Goal: Task Accomplishment & Management: Manage account settings

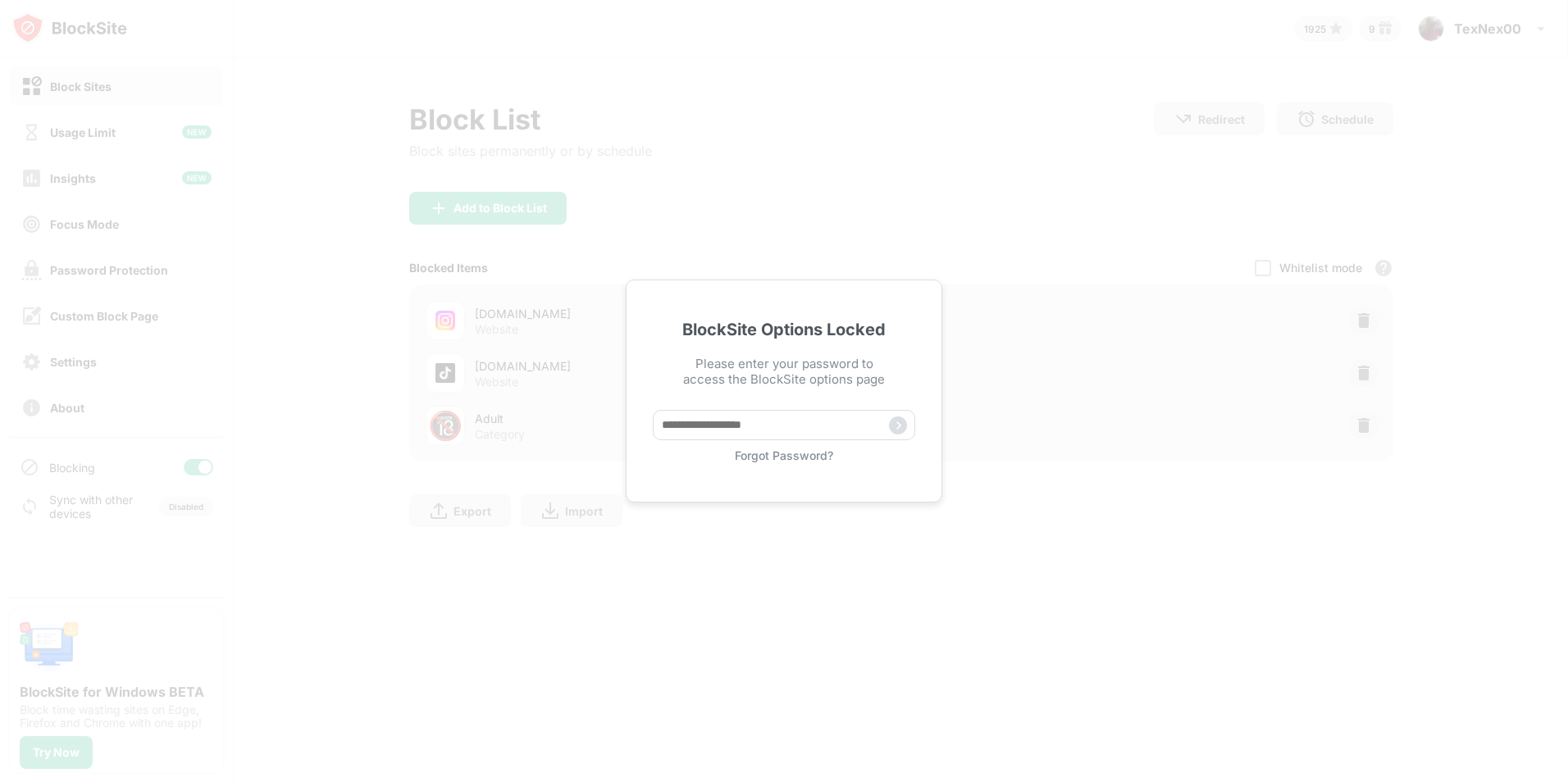
click at [796, 459] on div "Forgot Password?" at bounding box center [784, 455] width 263 height 14
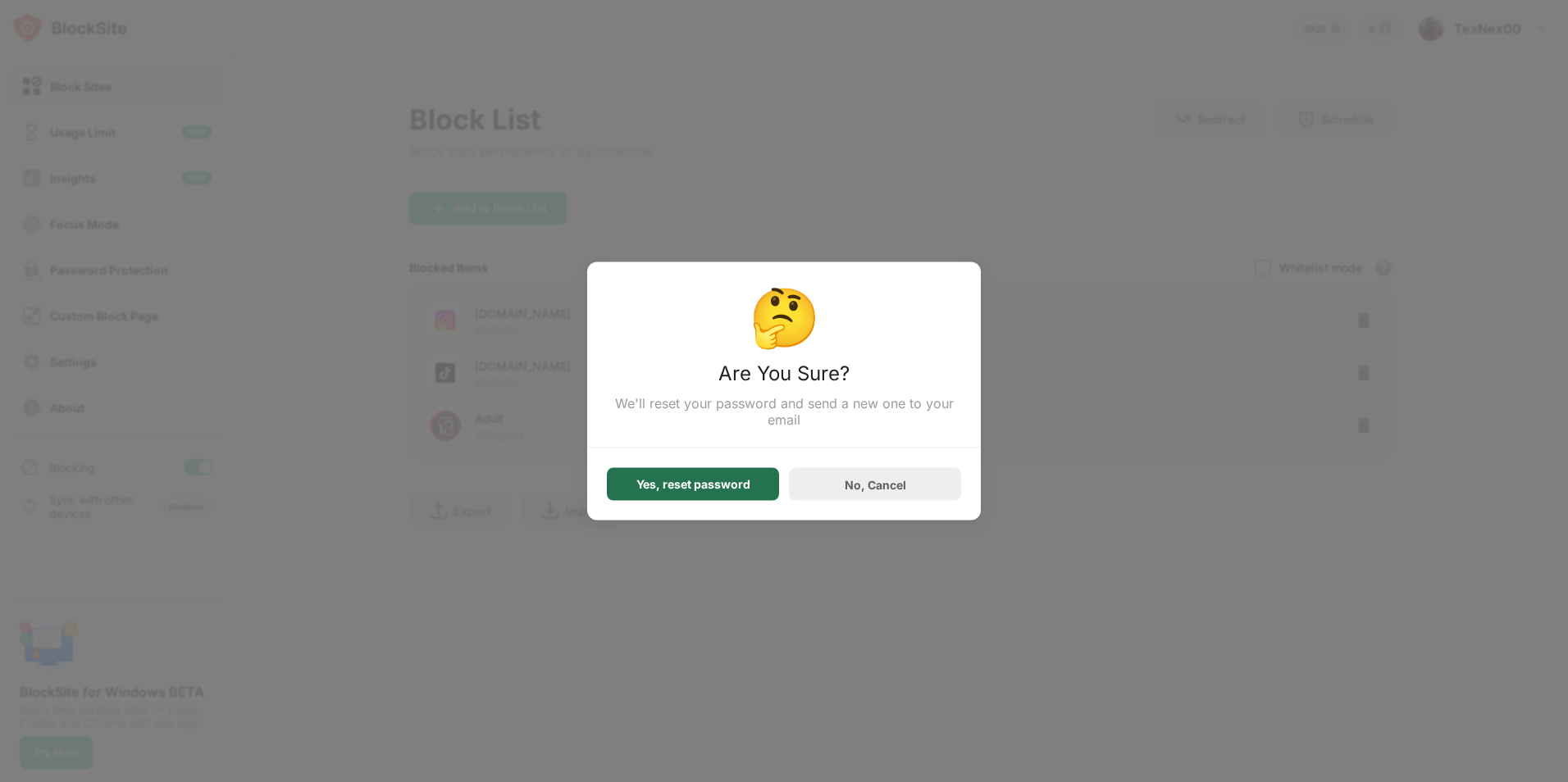
click at [748, 486] on div "Yes, reset password" at bounding box center [693, 485] width 114 height 13
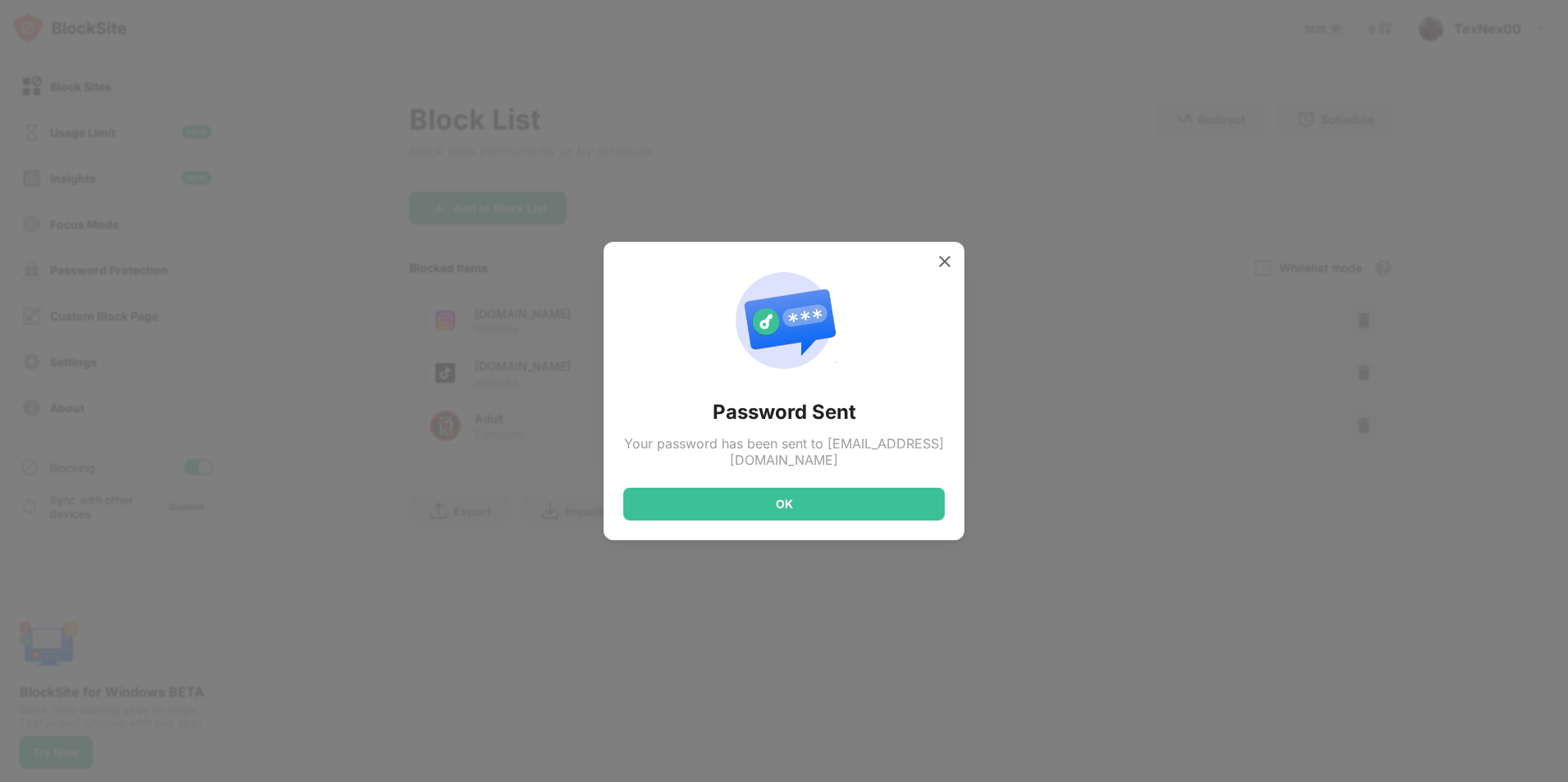
click at [748, 486] on div "Password Sent Your password has been sent to TedNeal24@gmail.com OK" at bounding box center [784, 391] width 321 height 259
click at [762, 508] on div "OK" at bounding box center [784, 504] width 321 height 33
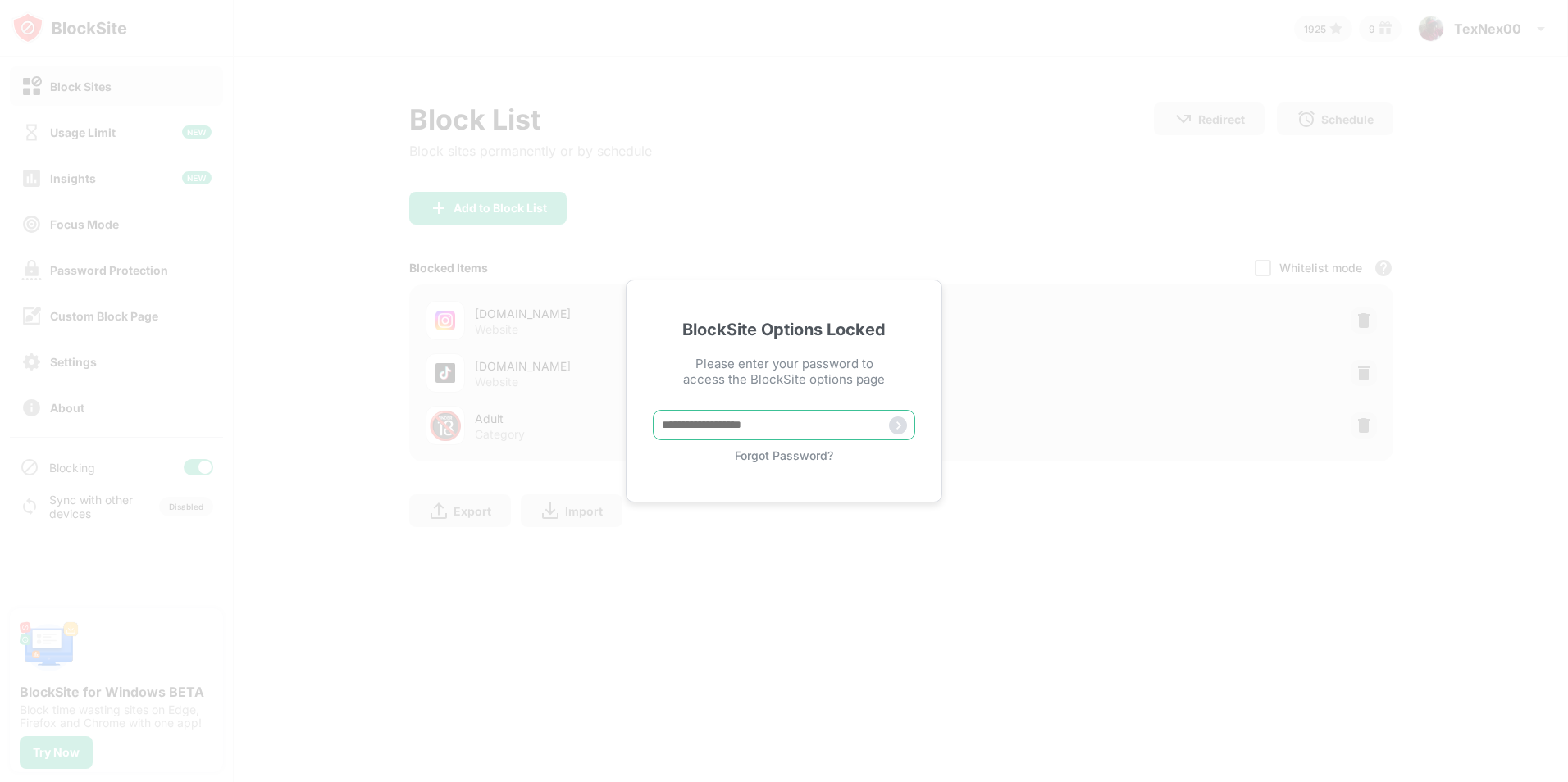
click at [678, 428] on input "text" at bounding box center [784, 425] width 263 height 30
paste input "*****"
type input "*****"
click at [902, 424] on img at bounding box center [898, 425] width 18 height 18
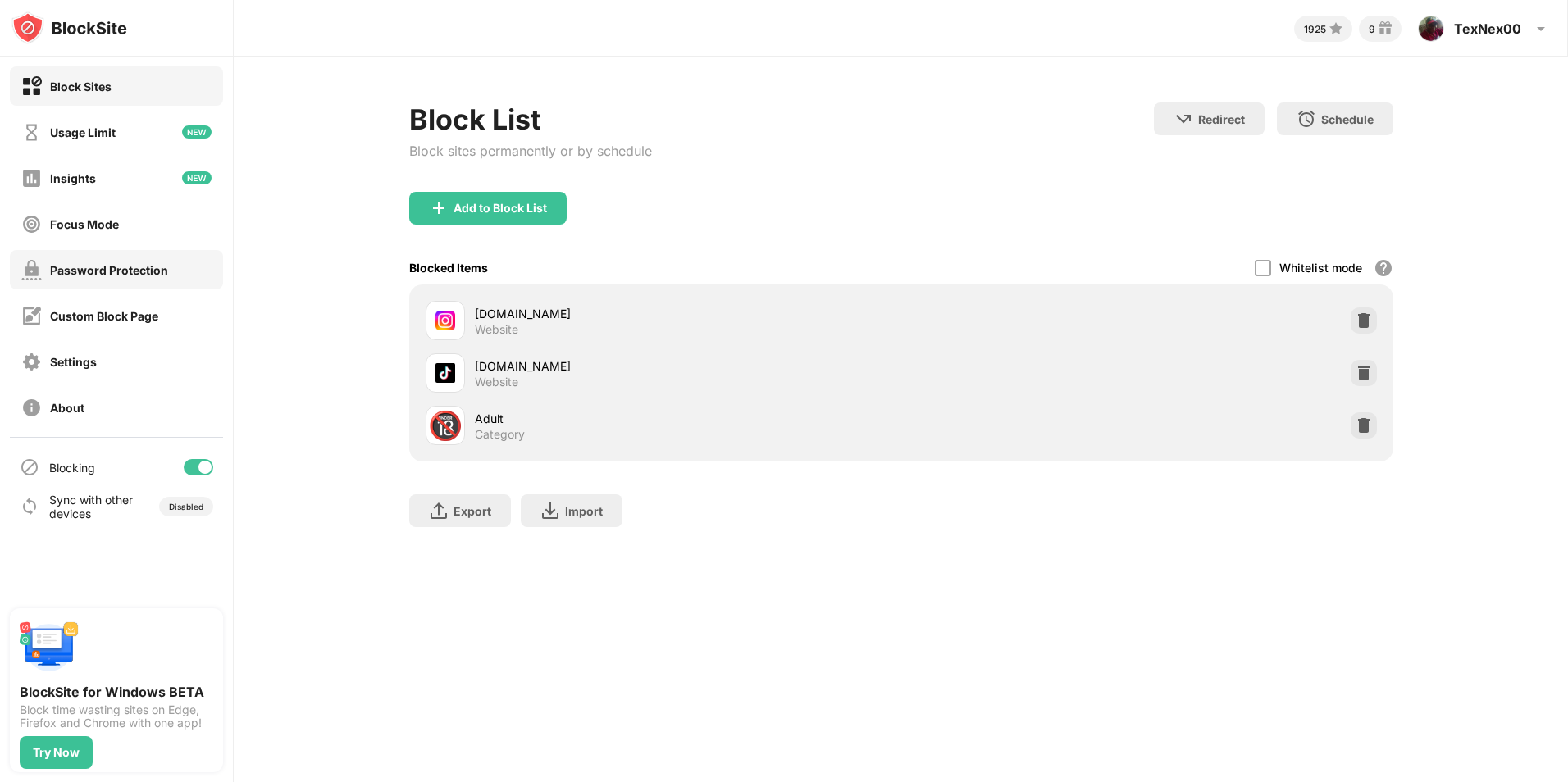
click at [138, 279] on div "Password Protection" at bounding box center [94, 270] width 147 height 21
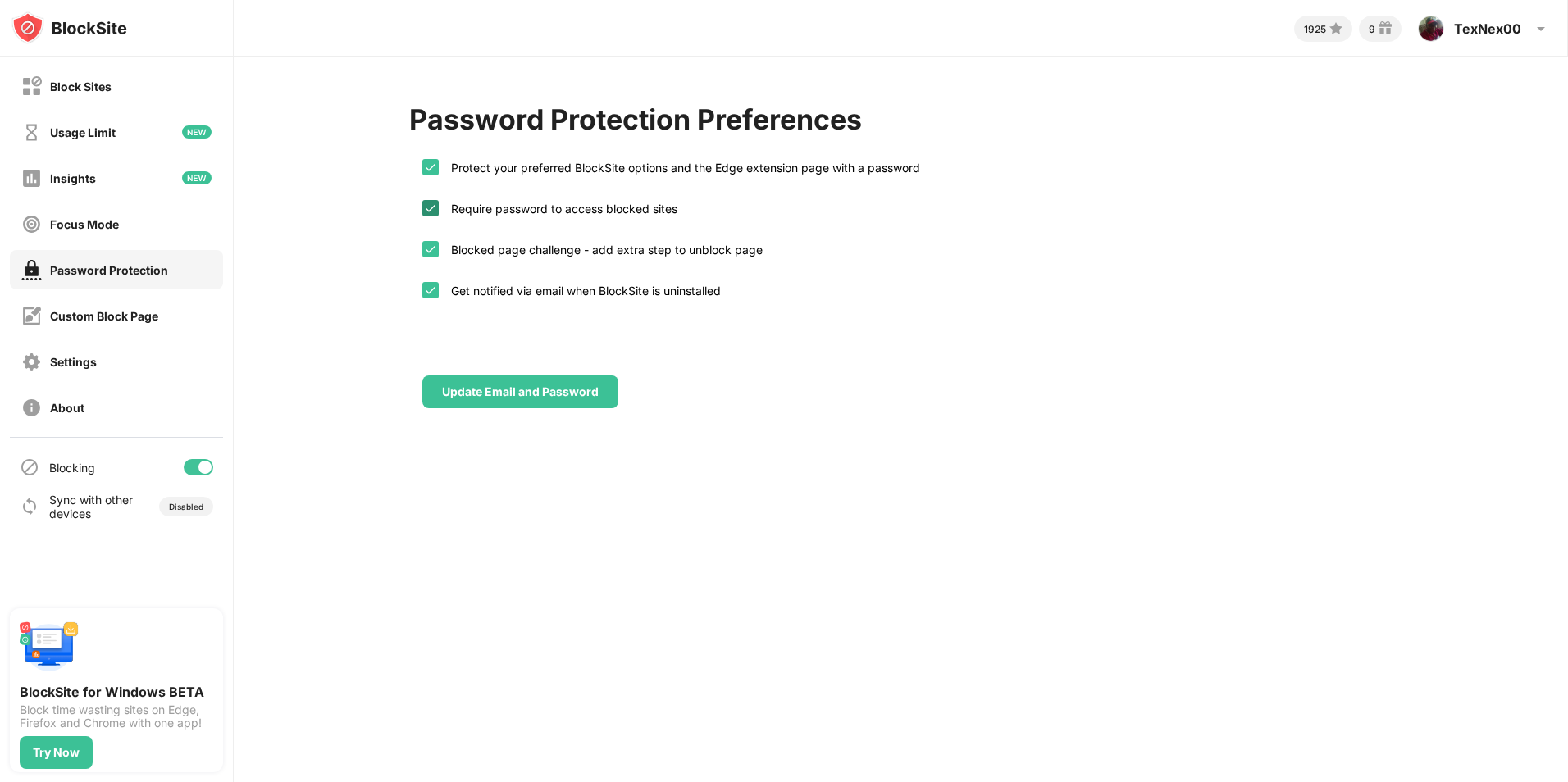
drag, startPoint x: 422, startPoint y: 167, endPoint x: 423, endPoint y: 208, distance: 41.0
click at [423, 208] on div "Protect your preferred BlockSite options and the Edge extension page with a pas…" at bounding box center [901, 233] width 984 height 180
click at [424, 208] on img at bounding box center [431, 208] width 13 height 13
click at [426, 166] on img at bounding box center [431, 167] width 13 height 13
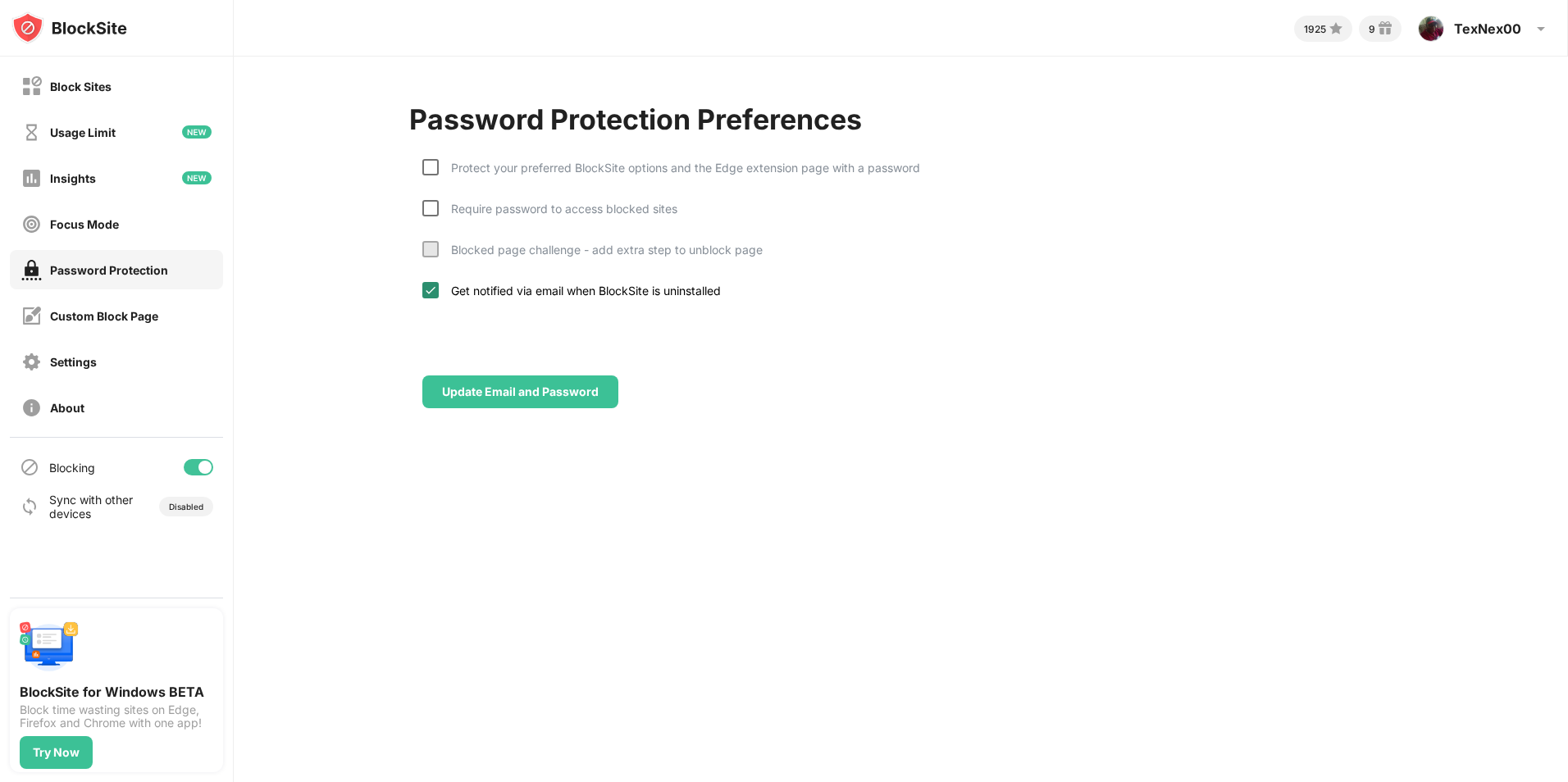
click at [428, 291] on img at bounding box center [431, 291] width 13 height 13
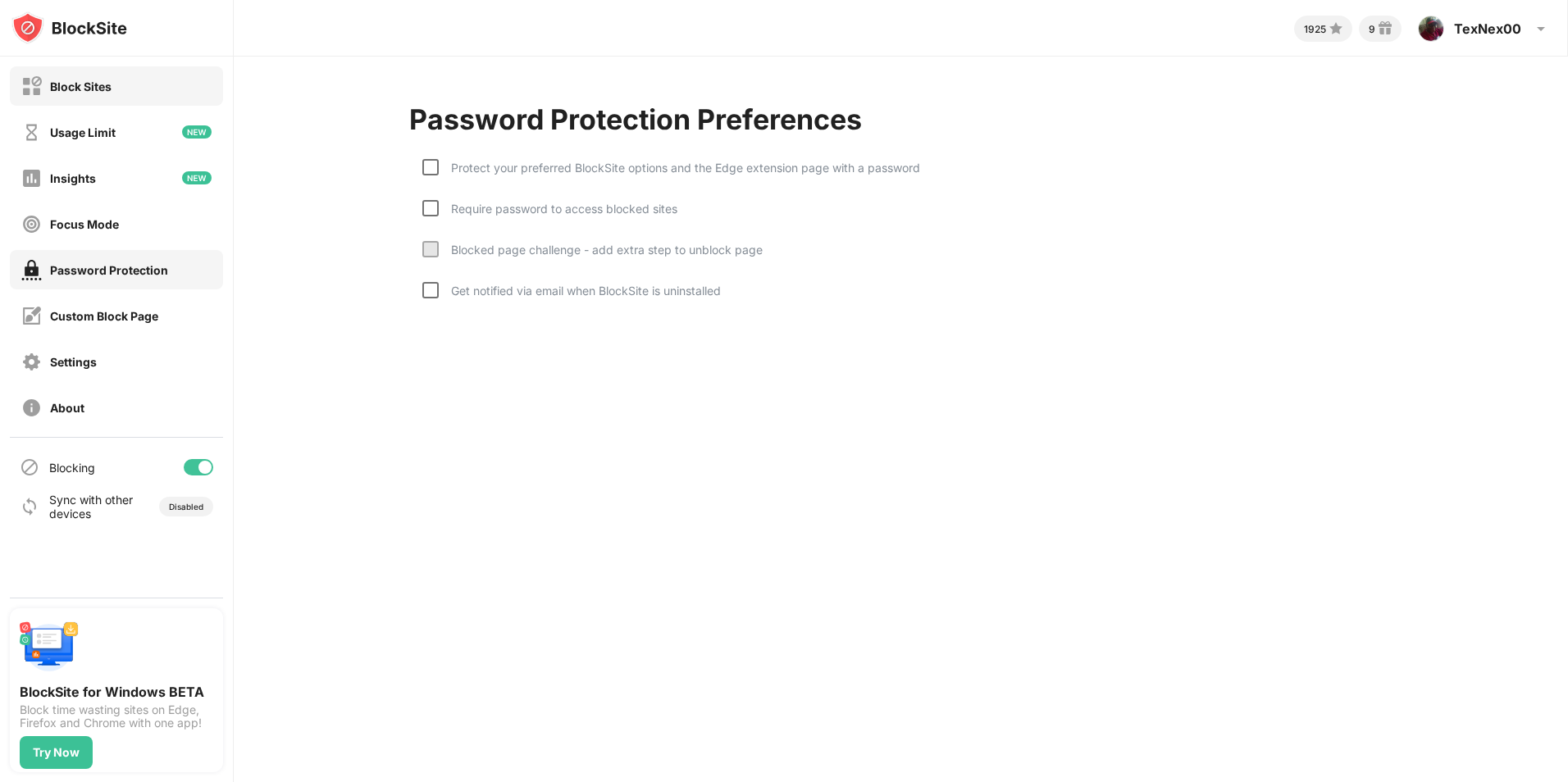
click at [125, 92] on div "Block Sites" at bounding box center [117, 86] width 213 height 39
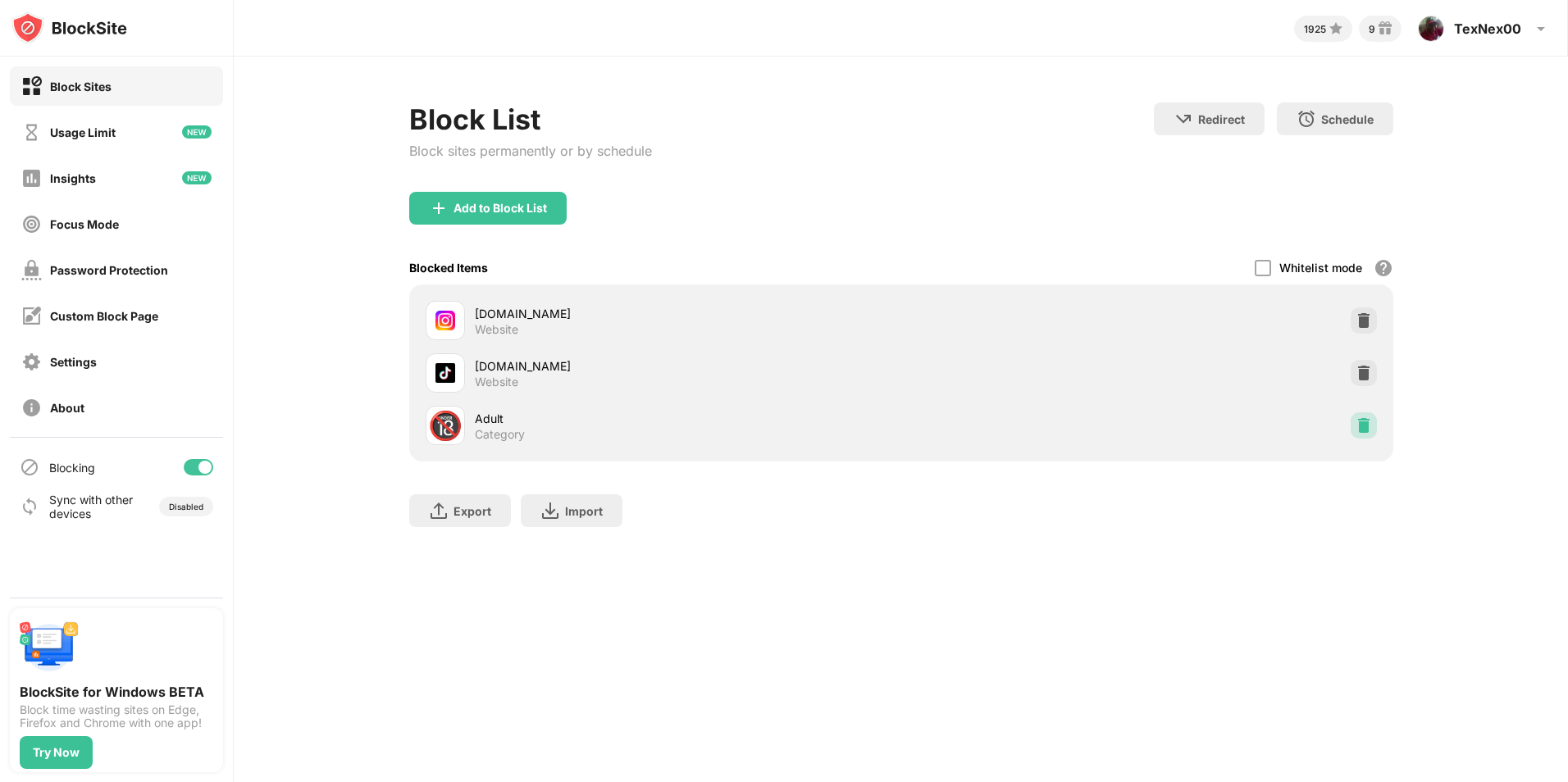
click at [1362, 428] on img at bounding box center [1364, 426] width 17 height 17
